Goal: Task Accomplishment & Management: Use online tool/utility

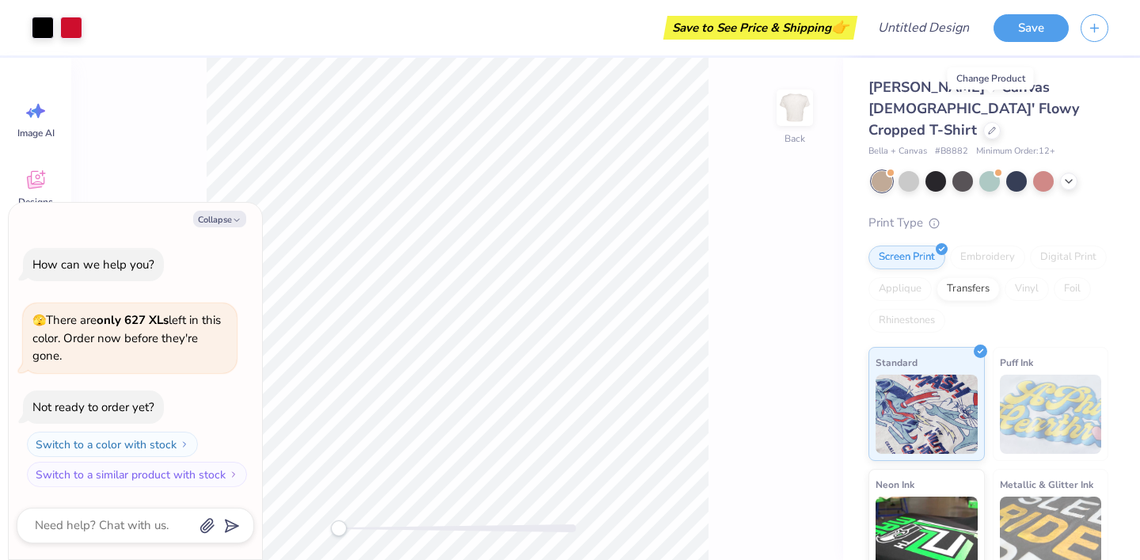
click at [994, 122] on div at bounding box center [991, 130] width 17 height 17
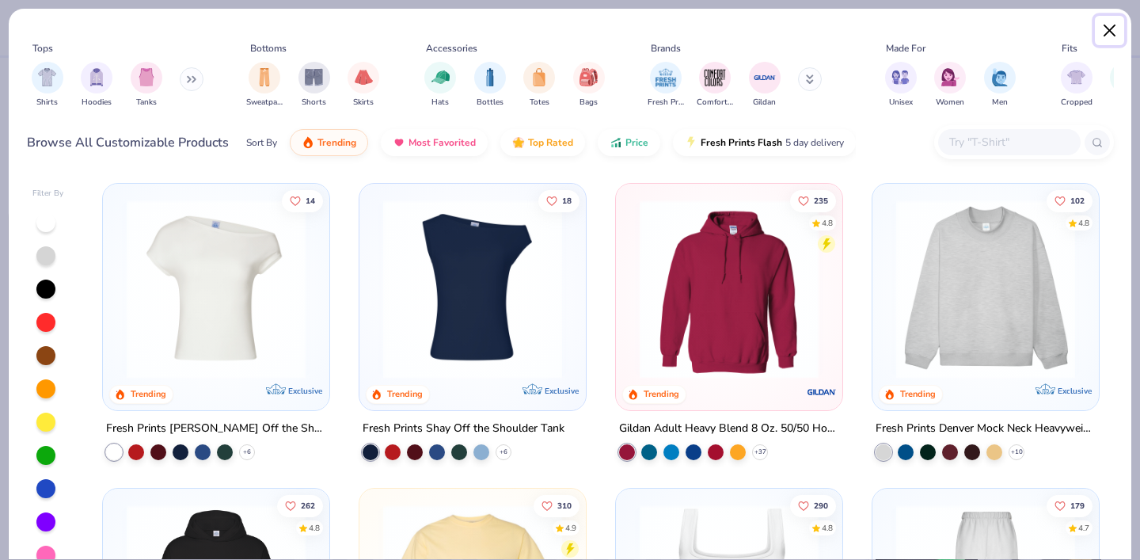
click at [1112, 27] on button "Close" at bounding box center [1110, 31] width 30 height 30
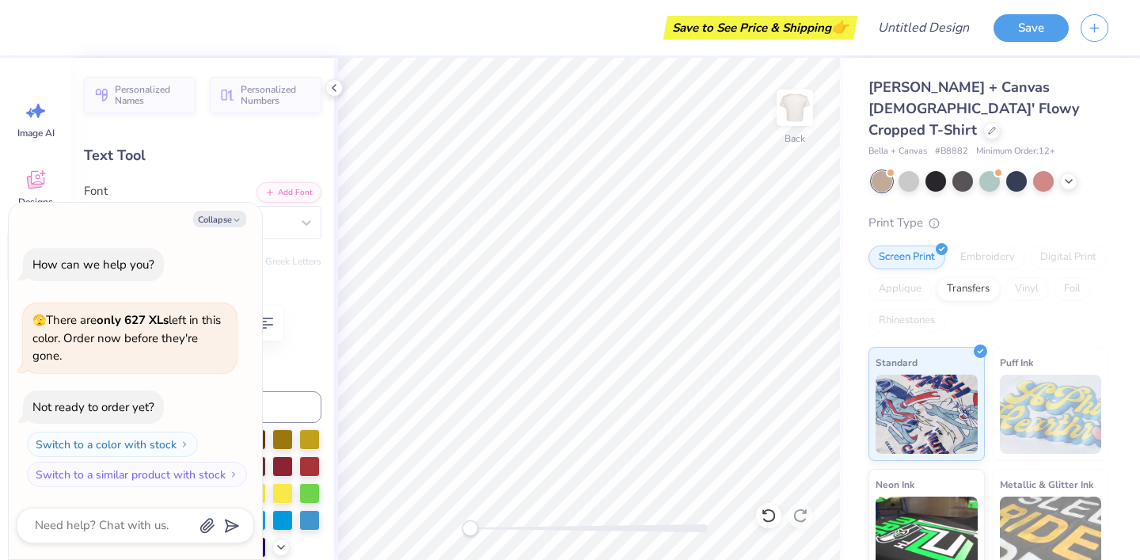
type textarea "x"
type textarea "Delta Tau"
type textarea "x"
type textarea "D"
type textarea "x"
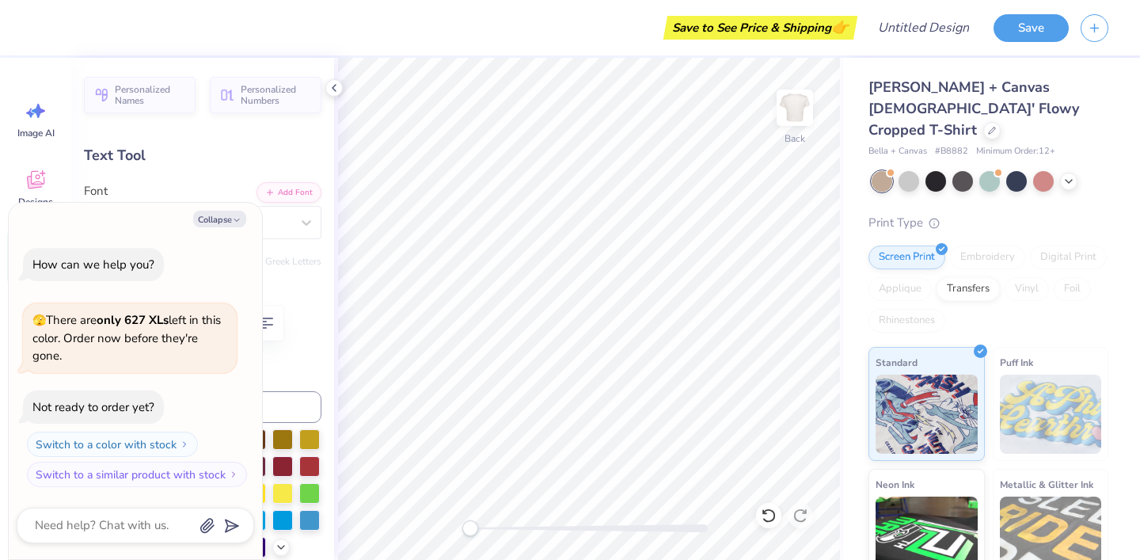
type input "1.47"
type input "0.25"
type input "6.65"
type textarea "x"
type input "0.76"
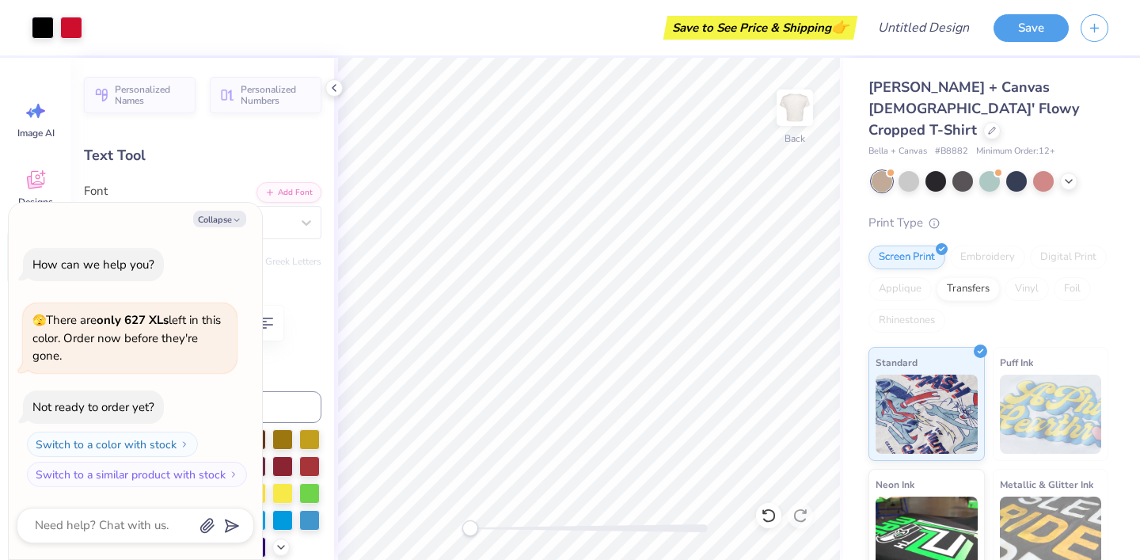
type input "0.27"
type input "6.63"
type textarea "x"
type input "1.02"
type textarea "x"
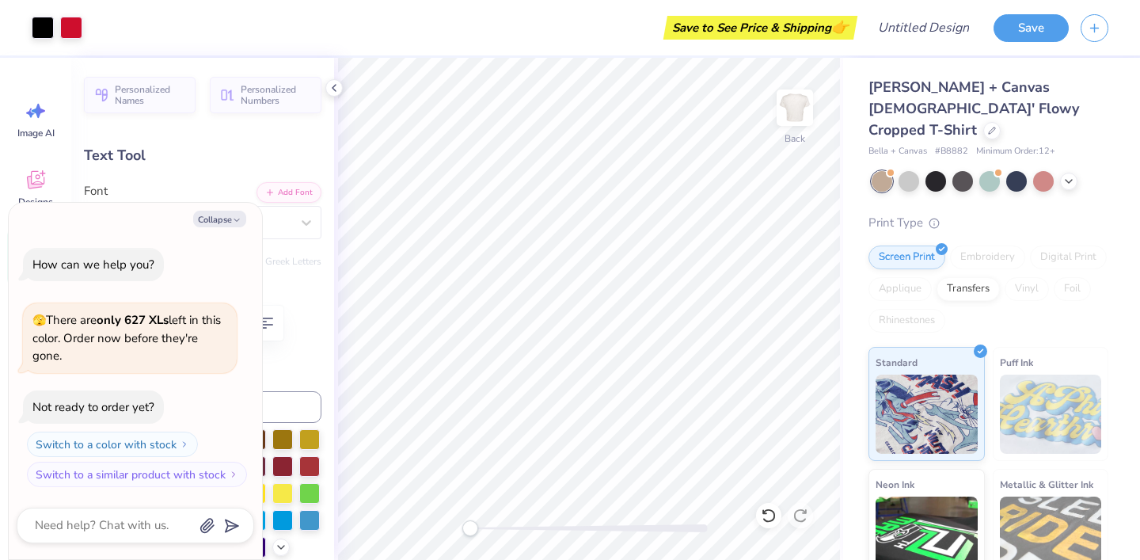
type input "1.47"
type input "0.25"
type input "6.65"
type textarea "x"
type input "0.76"
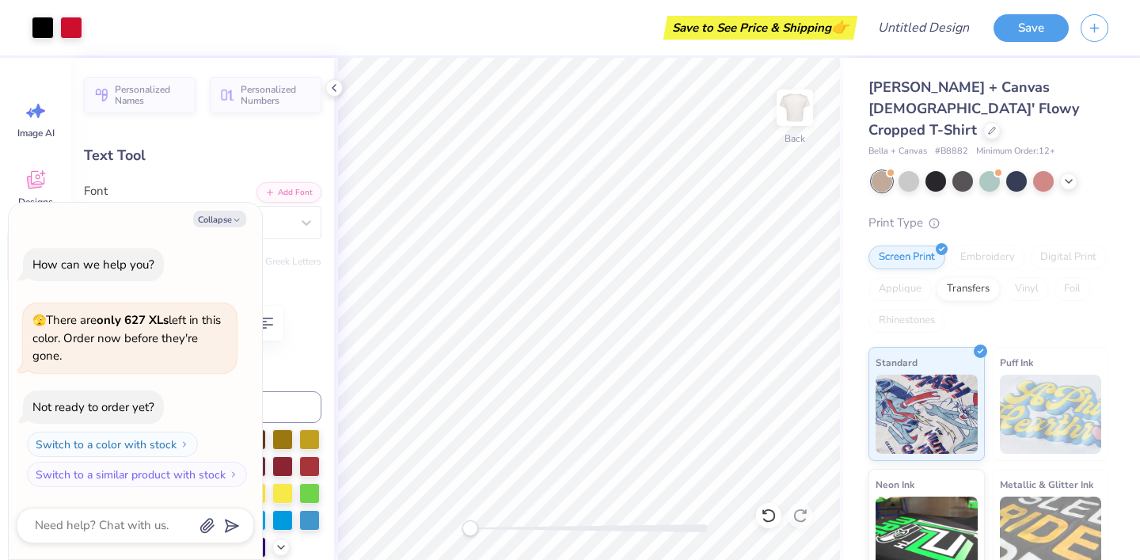
type input "0.27"
type input "6.63"
type textarea "x"
type input "0.14"
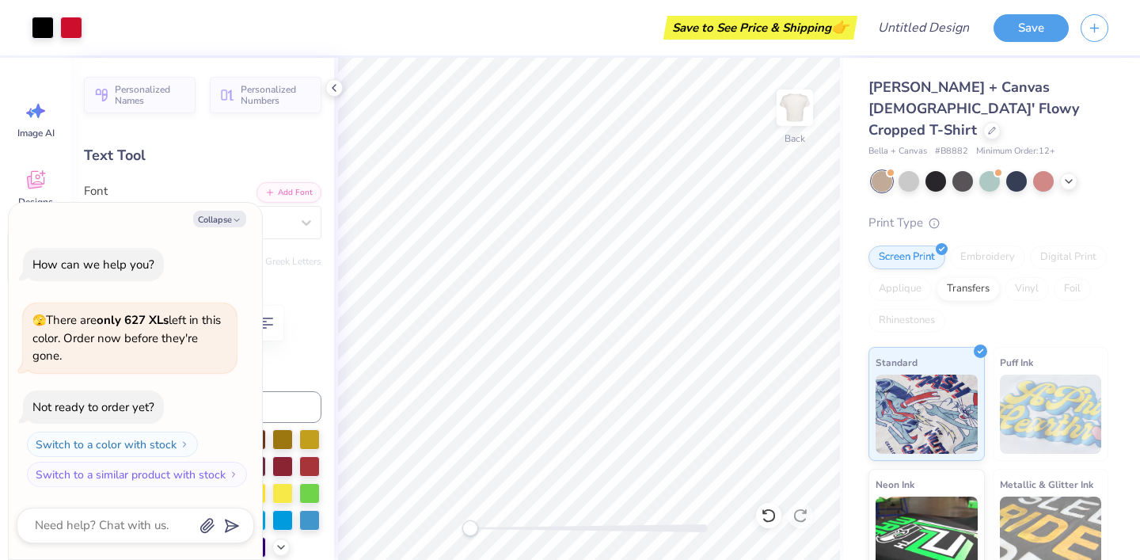
type input "-6.5"
type textarea "x"
type input "0.0"
click at [772, 522] on icon at bounding box center [769, 515] width 16 height 16
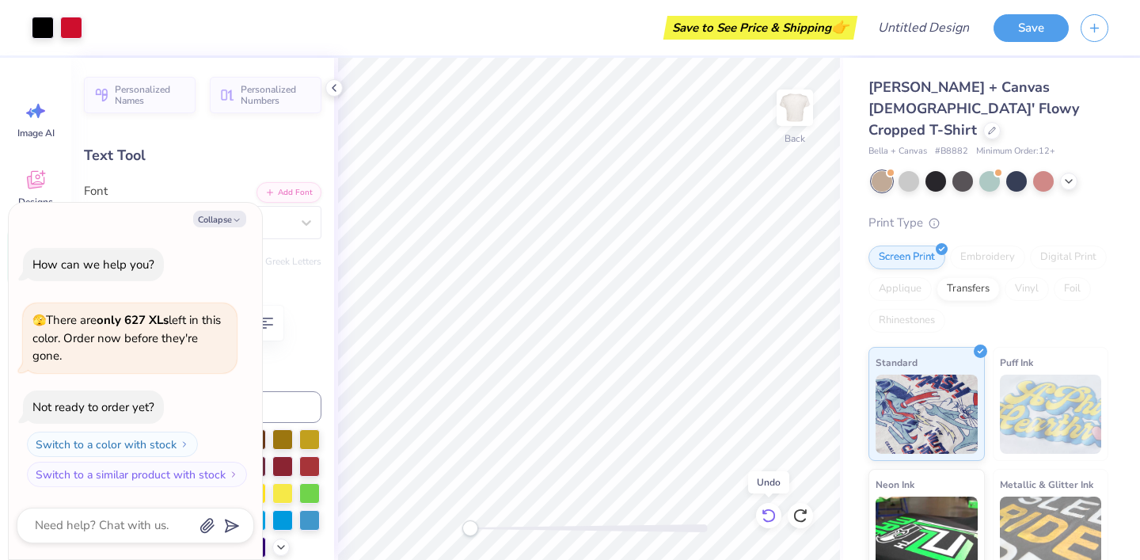
click at [772, 522] on icon at bounding box center [769, 515] width 16 height 16
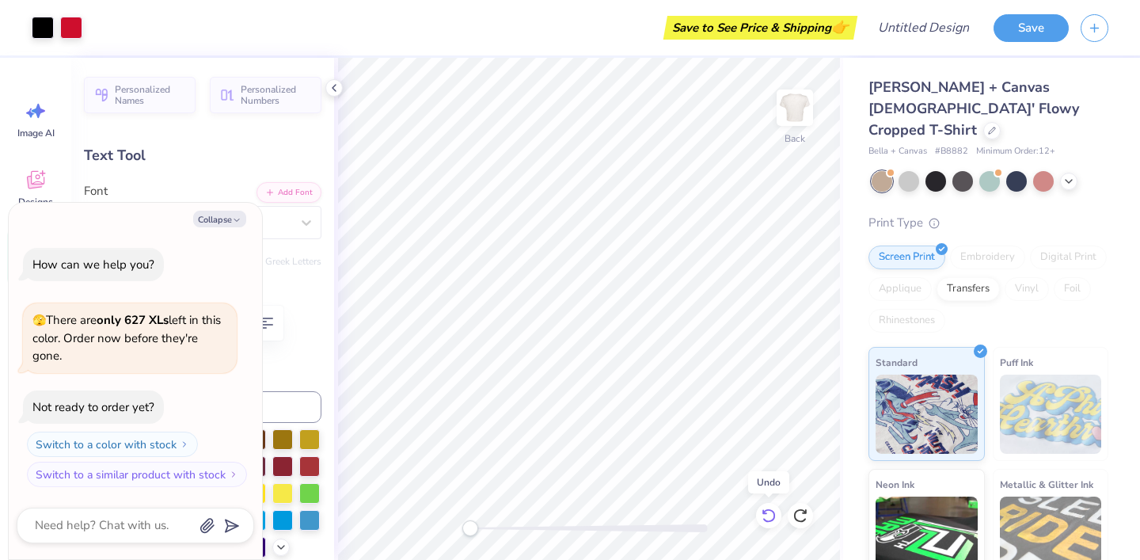
click at [772, 522] on icon at bounding box center [769, 515] width 16 height 16
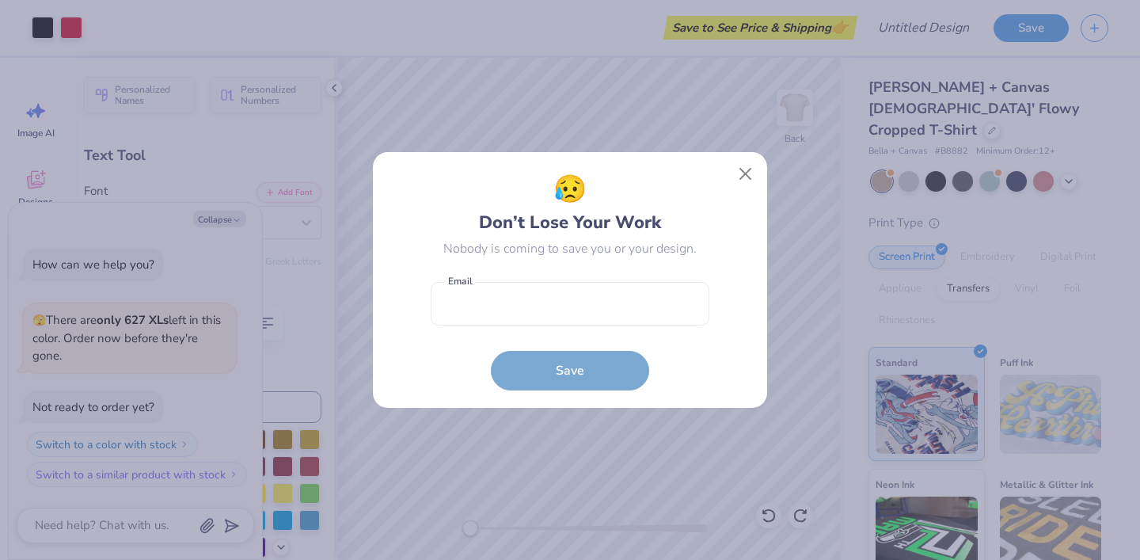
type textarea "x"
